Goal: Information Seeking & Learning: Learn about a topic

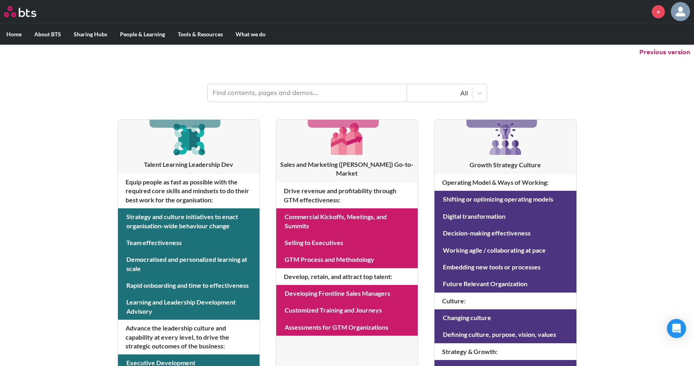
scroll to position [120, 0]
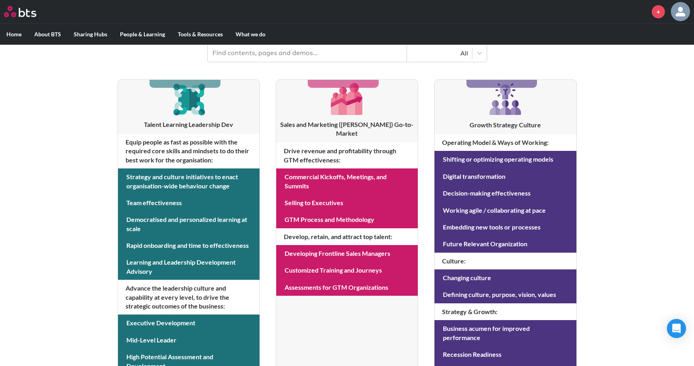
click at [343, 51] on input "text" at bounding box center [307, 53] width 199 height 18
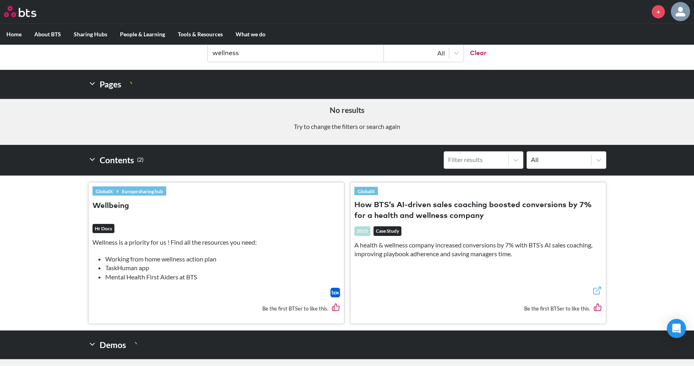
click at [454, 207] on button "How BTS’s AI-driven sales coaching boosted conversions by 7% for a health and w…" at bounding box center [479, 211] width 248 height 22
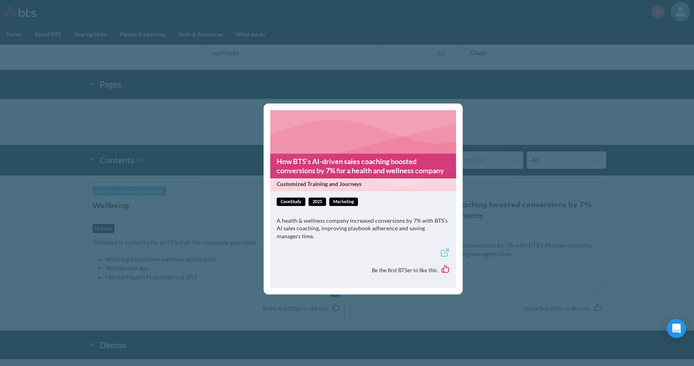
click at [413, 175] on link "How BTS’s AI-driven sales coaching boosted conversions by 7% for a health and w…" at bounding box center [363, 166] width 186 height 25
click at [203, 118] on div "How BTS’s AI-driven sales coaching boosted conversions by 7% for a health and w…" at bounding box center [347, 183] width 694 height 366
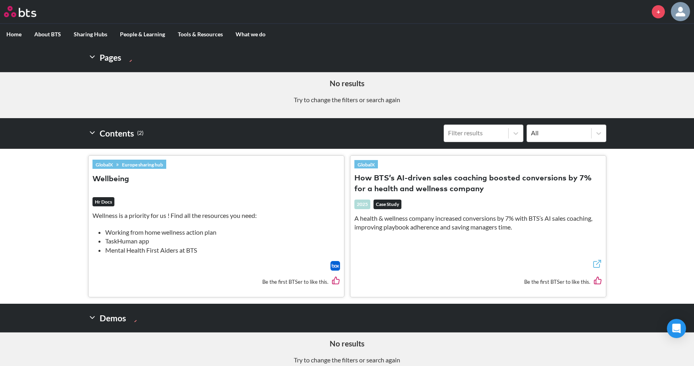
scroll to position [39, 0]
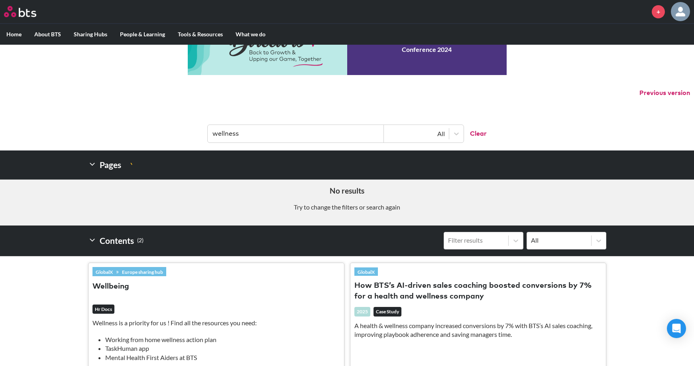
click at [240, 131] on input "wellness" at bounding box center [296, 134] width 176 height 18
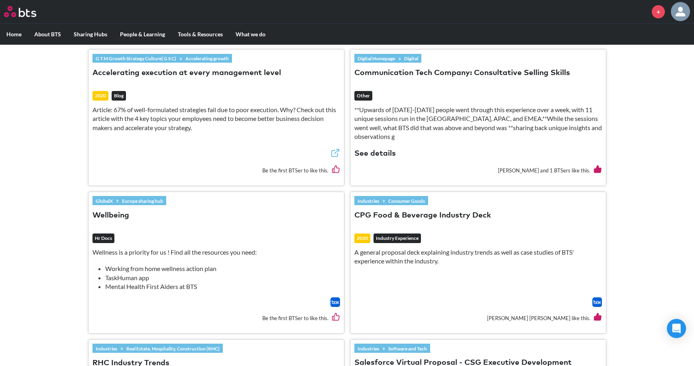
scroll to position [398, 0]
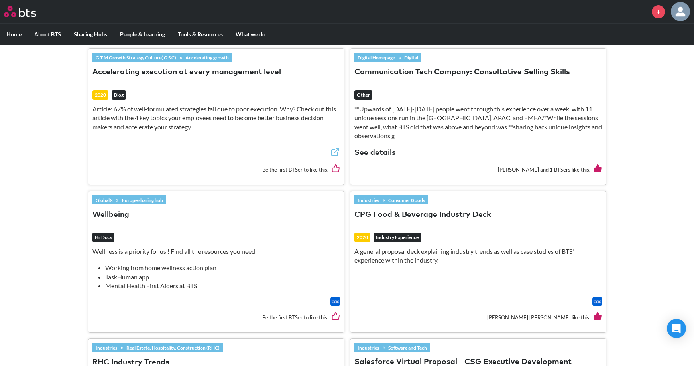
drag, startPoint x: 110, startPoint y: 206, endPoint x: 90, endPoint y: 203, distance: 21.0
click at [90, 203] on div "GlobalX » Europe sharing hub Wellbeing Hr Docs Wellness is a priority for us ! …" at bounding box center [217, 261] width 256 height 141
click at [96, 209] on button "Wellbeing" at bounding box center [111, 214] width 37 height 11
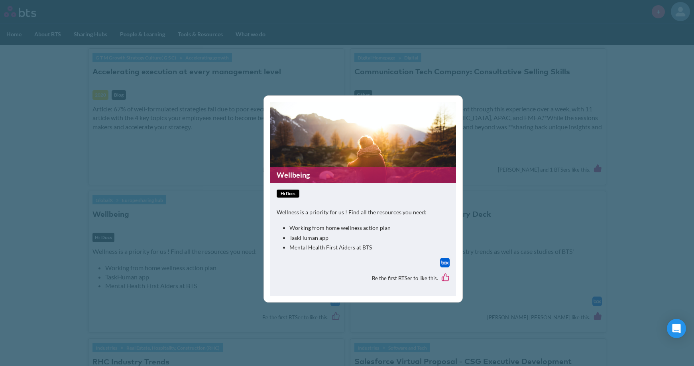
click at [335, 169] on link "Wellbeing" at bounding box center [363, 175] width 186 height 16
click at [528, 113] on div "Wellbeing hrDocs Wellness is a priority for us ! Find all the resources you nee…" at bounding box center [347, 183] width 694 height 366
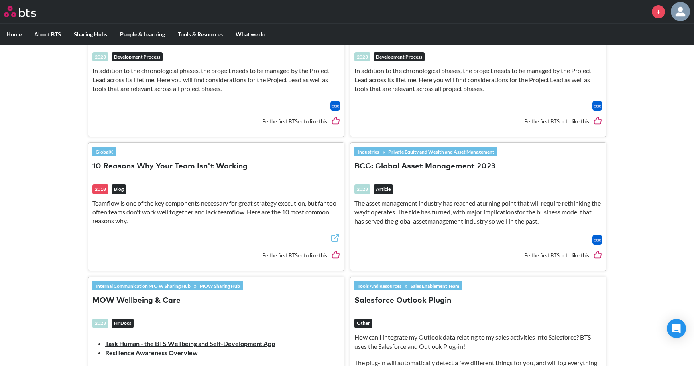
scroll to position [1076, 0]
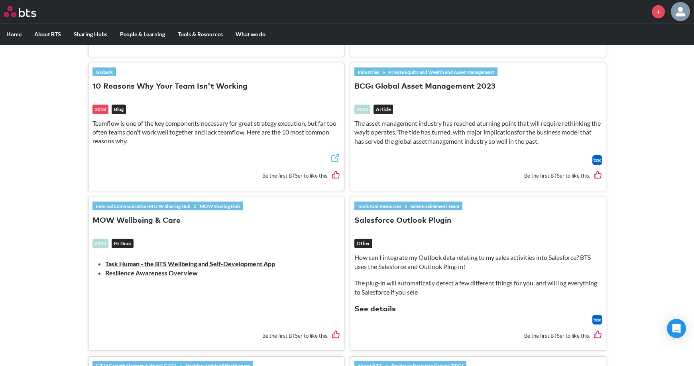
click at [168, 215] on button "MOW Wellbeing & Care" at bounding box center [137, 220] width 88 height 11
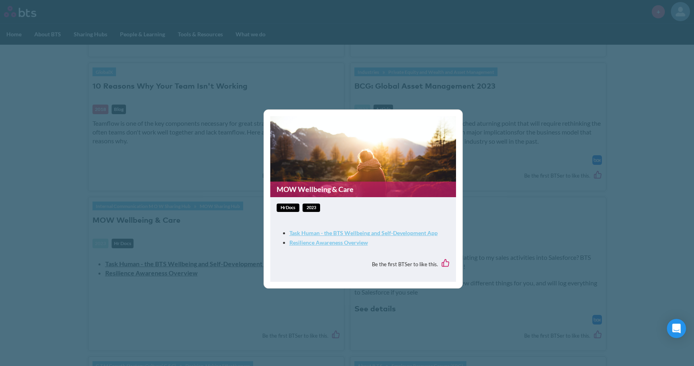
click at [314, 177] on figure "MOW Wellbeing & Care" at bounding box center [363, 156] width 186 height 81
click at [315, 194] on link "MOW Wellbeing & Care" at bounding box center [363, 189] width 186 height 16
click at [356, 232] on link "Task Human - the BTS Wellbeing and Self-Development App" at bounding box center [364, 232] width 148 height 7
click at [477, 138] on div "MOW Wellbeing & Care hrDocs 2023 Task Human - the BTS Wellbeing and Self-Develo…" at bounding box center [347, 183] width 694 height 366
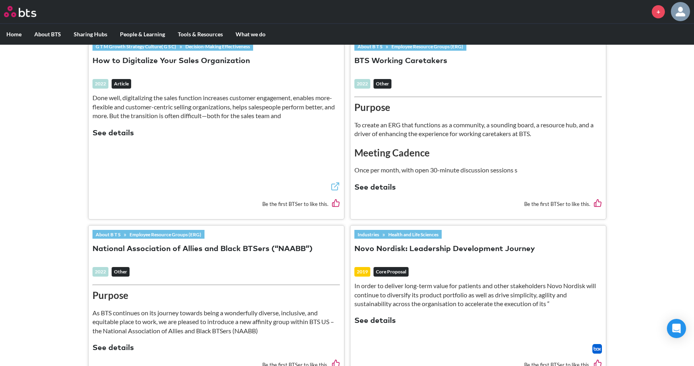
scroll to position [1515, 0]
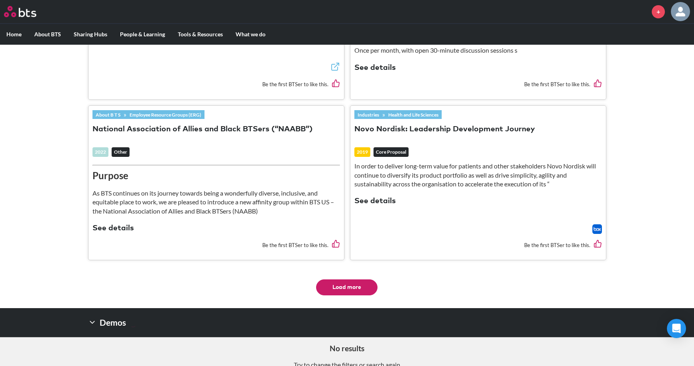
click at [360, 279] on button "Load more" at bounding box center [346, 287] width 61 height 16
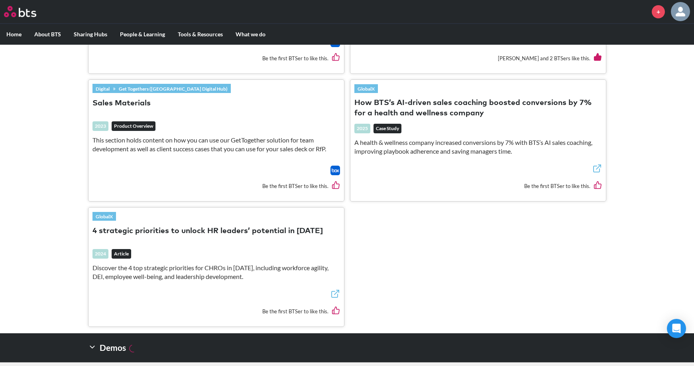
scroll to position [1950, 0]
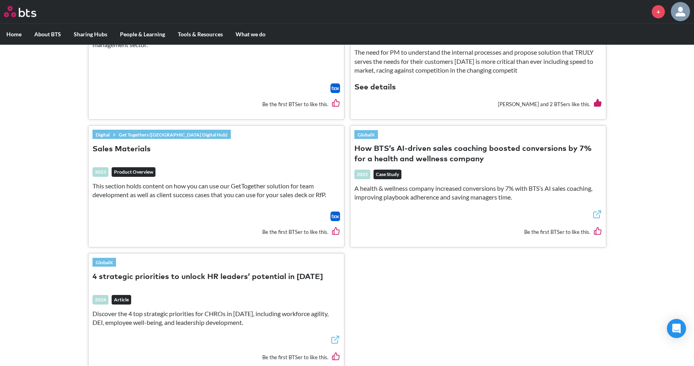
click at [412, 148] on button "How BTS’s AI-driven sales coaching boosted conversions by 7% for a health and w…" at bounding box center [479, 155] width 248 height 22
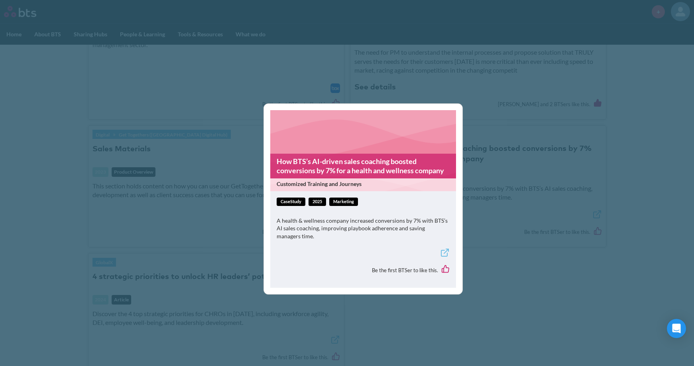
click at [377, 173] on link "How BTS’s AI-driven sales coaching boosted conversions by 7% for a health and w…" at bounding box center [363, 166] width 186 height 25
click at [518, 136] on div "How BTS’s AI-driven sales coaching boosted conversions by 7% for a health and w…" at bounding box center [347, 183] width 694 height 366
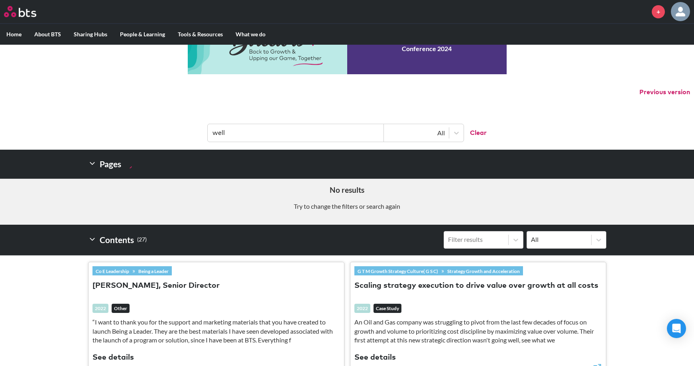
scroll to position [0, 0]
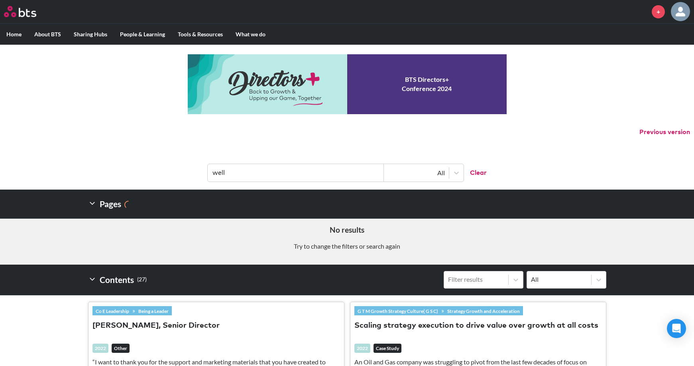
click at [343, 183] on header "well All Clear" at bounding box center [347, 168] width 694 height 41
click at [347, 180] on input "well" at bounding box center [296, 173] width 176 height 18
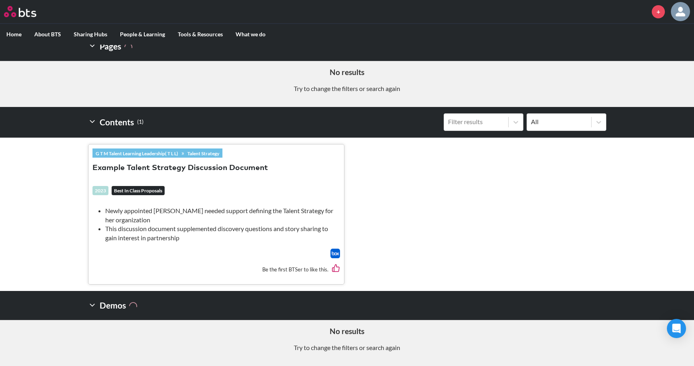
scroll to position [78, 0]
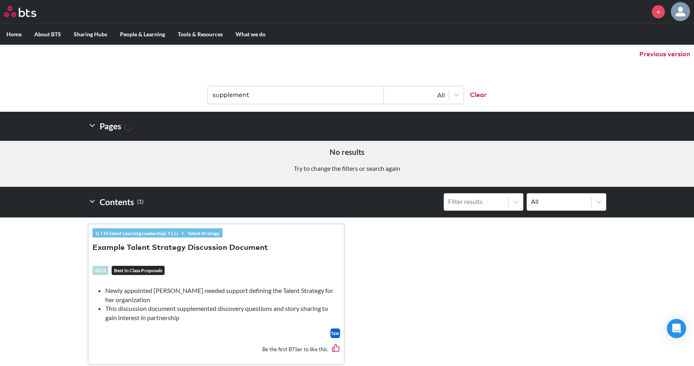
click at [285, 100] on input "supplement" at bounding box center [296, 95] width 176 height 18
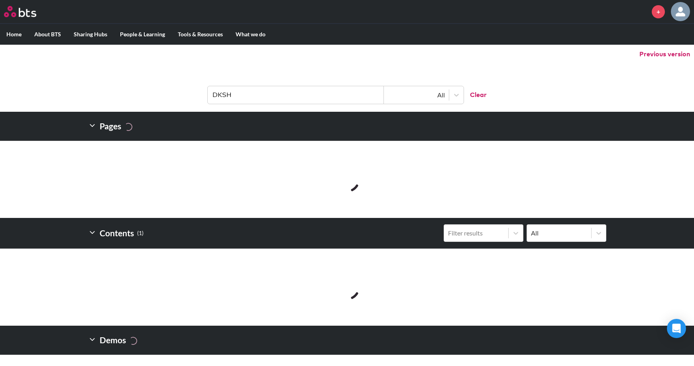
scroll to position [49, 0]
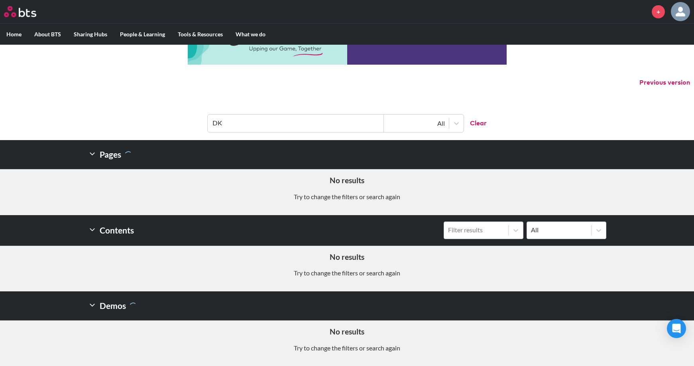
type input "D"
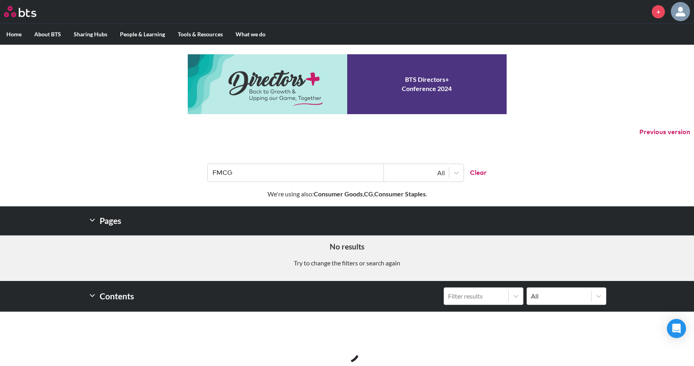
type input "FMCG"
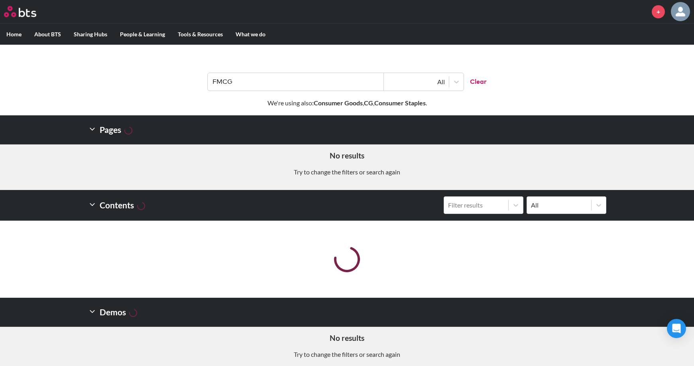
scroll to position [97, 0]
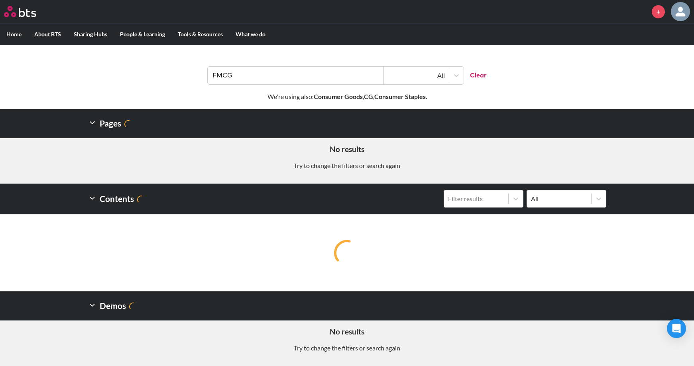
click at [286, 72] on input "FMCG" at bounding box center [296, 76] width 176 height 18
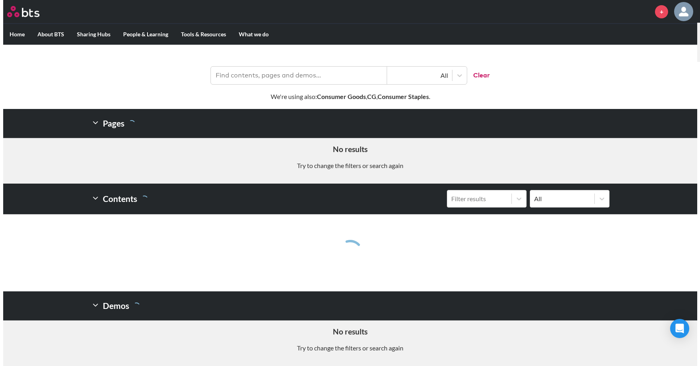
scroll to position [0, 0]
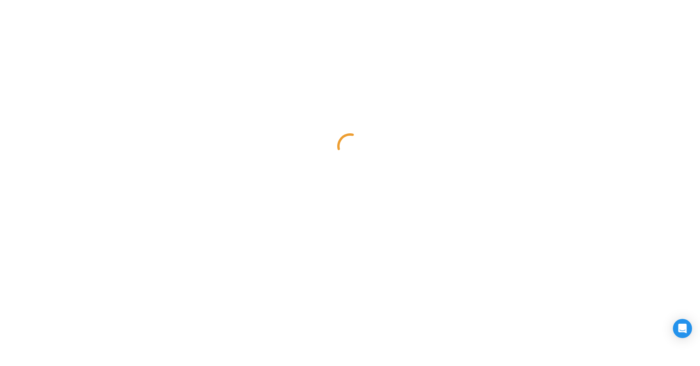
click at [627, 152] on div at bounding box center [350, 146] width 700 height 293
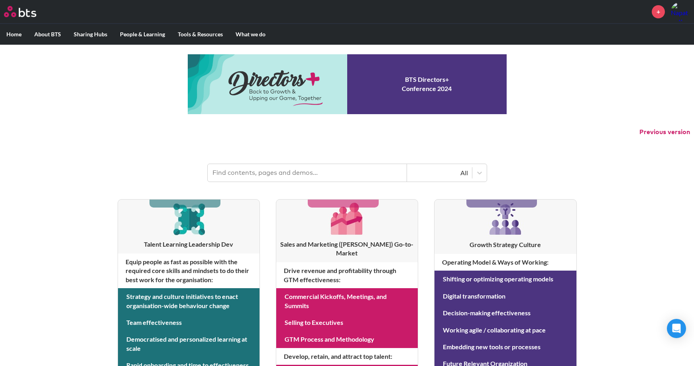
click at [312, 177] on input "text" at bounding box center [307, 173] width 199 height 18
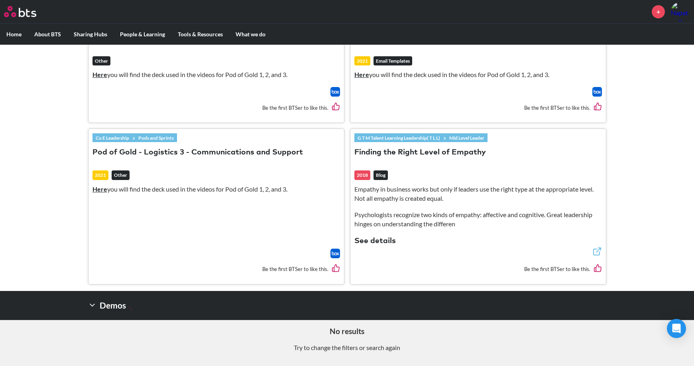
scroll to position [207, 0]
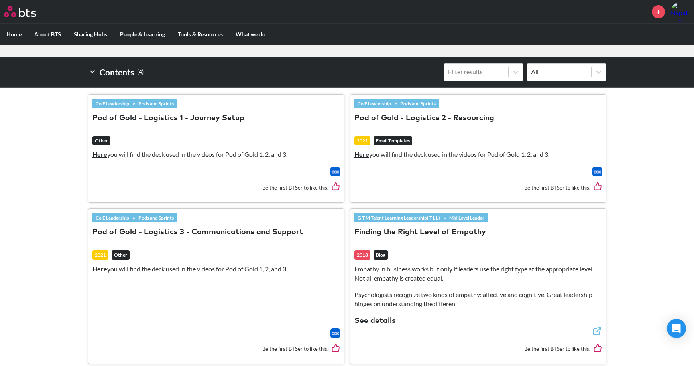
type input "logis"
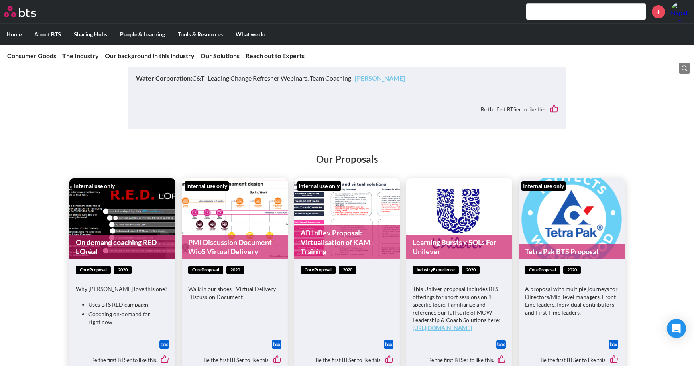
scroll to position [3070, 0]
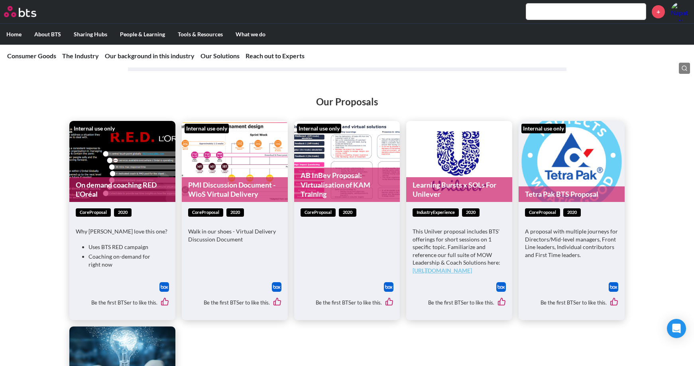
drag, startPoint x: 119, startPoint y: 133, endPoint x: 110, endPoint y: 161, distance: 28.9
click at [110, 177] on link "On demand coaching RED L'Oréal" at bounding box center [122, 189] width 106 height 25
click at [254, 177] on link "PMI Discussion Document - WioS Virtual Delivery" at bounding box center [235, 189] width 106 height 25
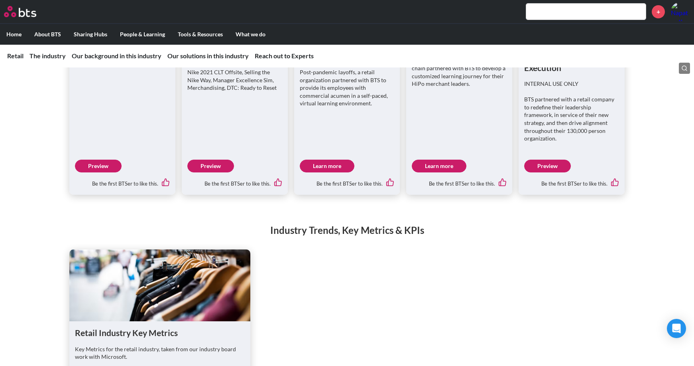
scroll to position [997, 0]
